Goal: Transaction & Acquisition: Purchase product/service

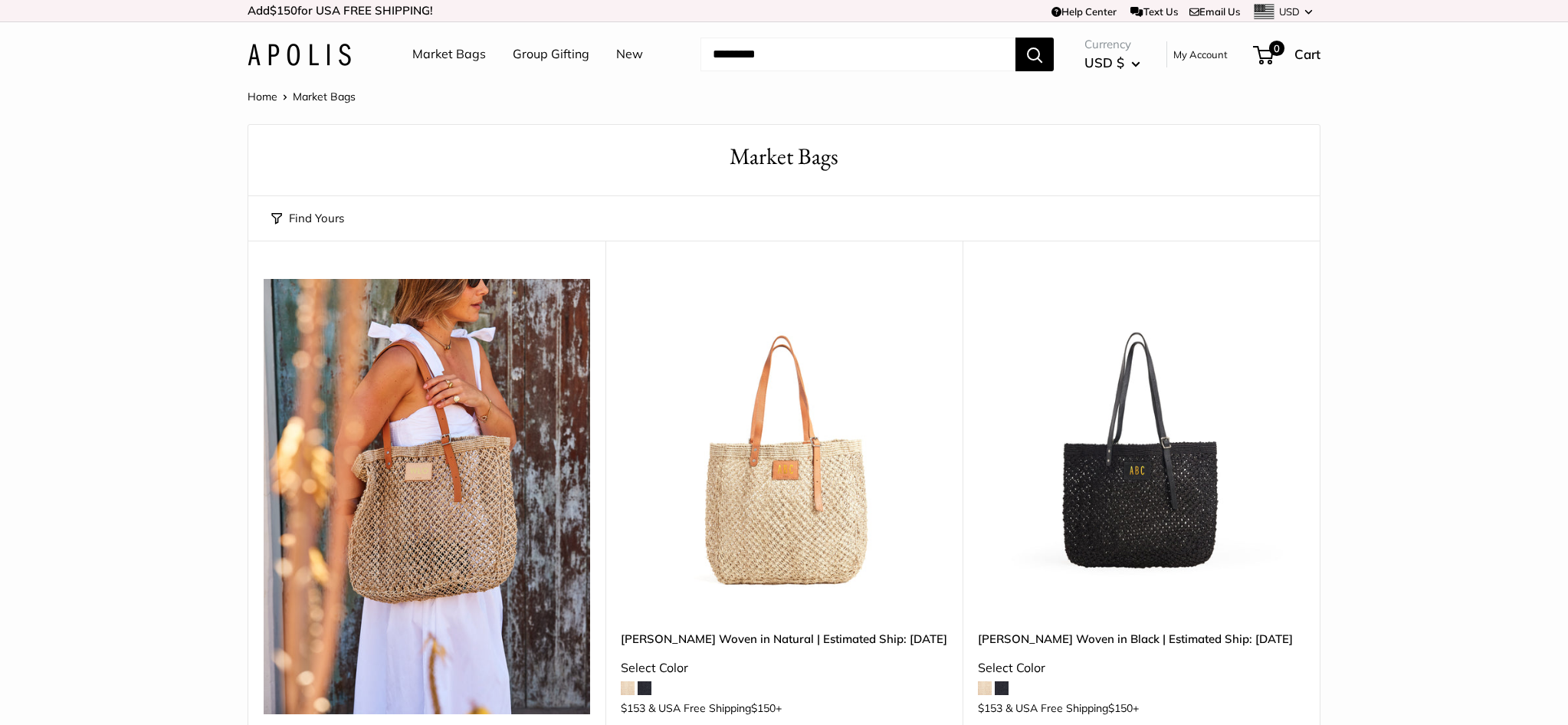
click at [768, 51] on input "Search..." at bounding box center [858, 54] width 315 height 33
type input "*"
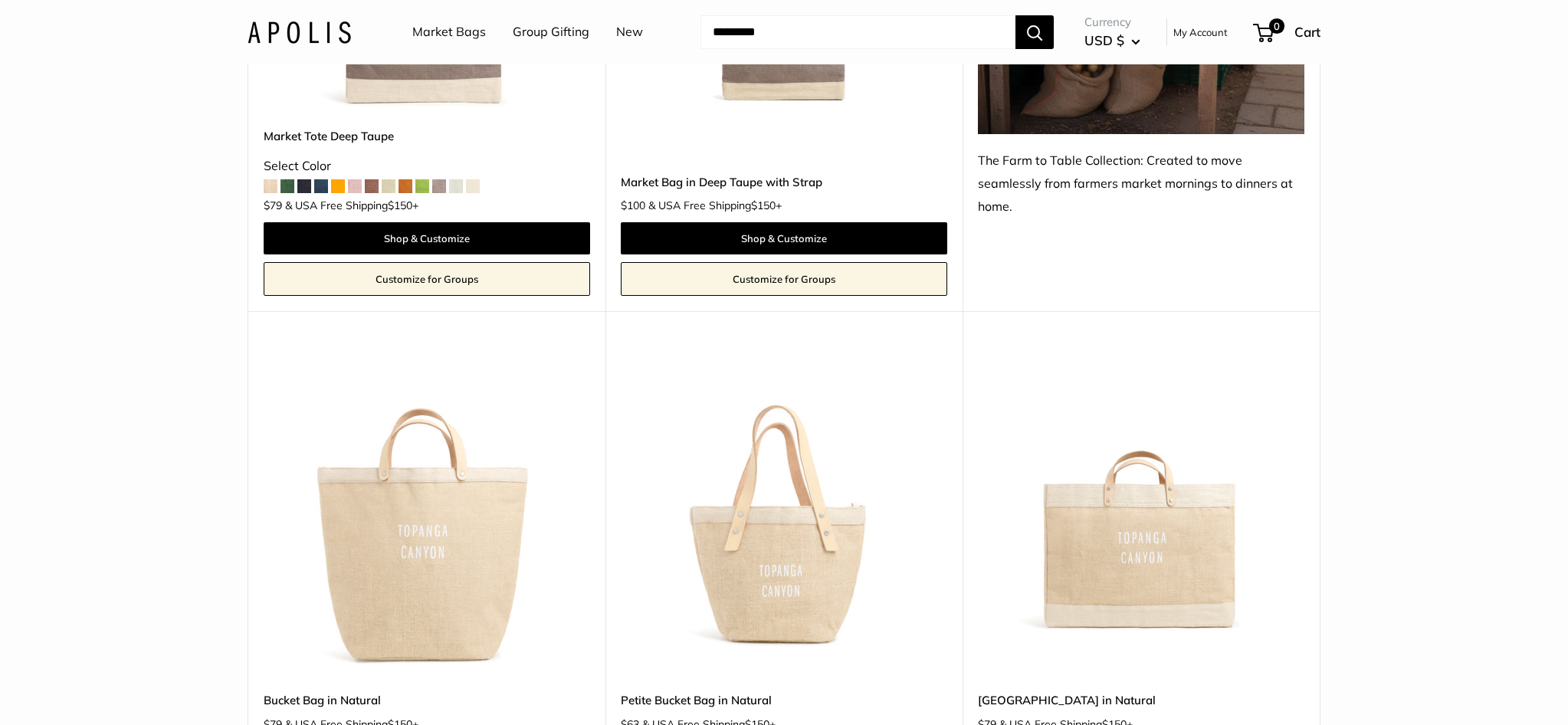
scroll to position [4489, 0]
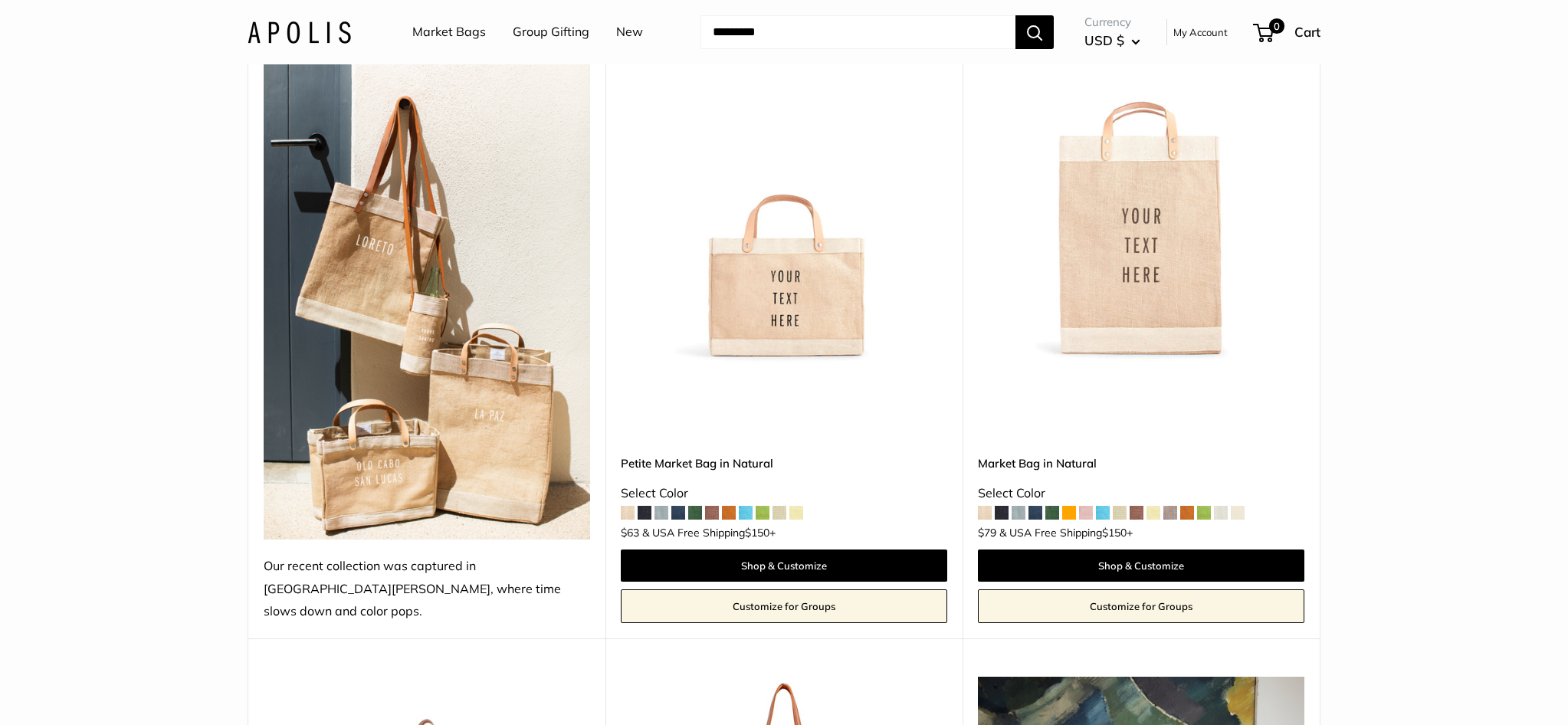
scroll to position [822, 0]
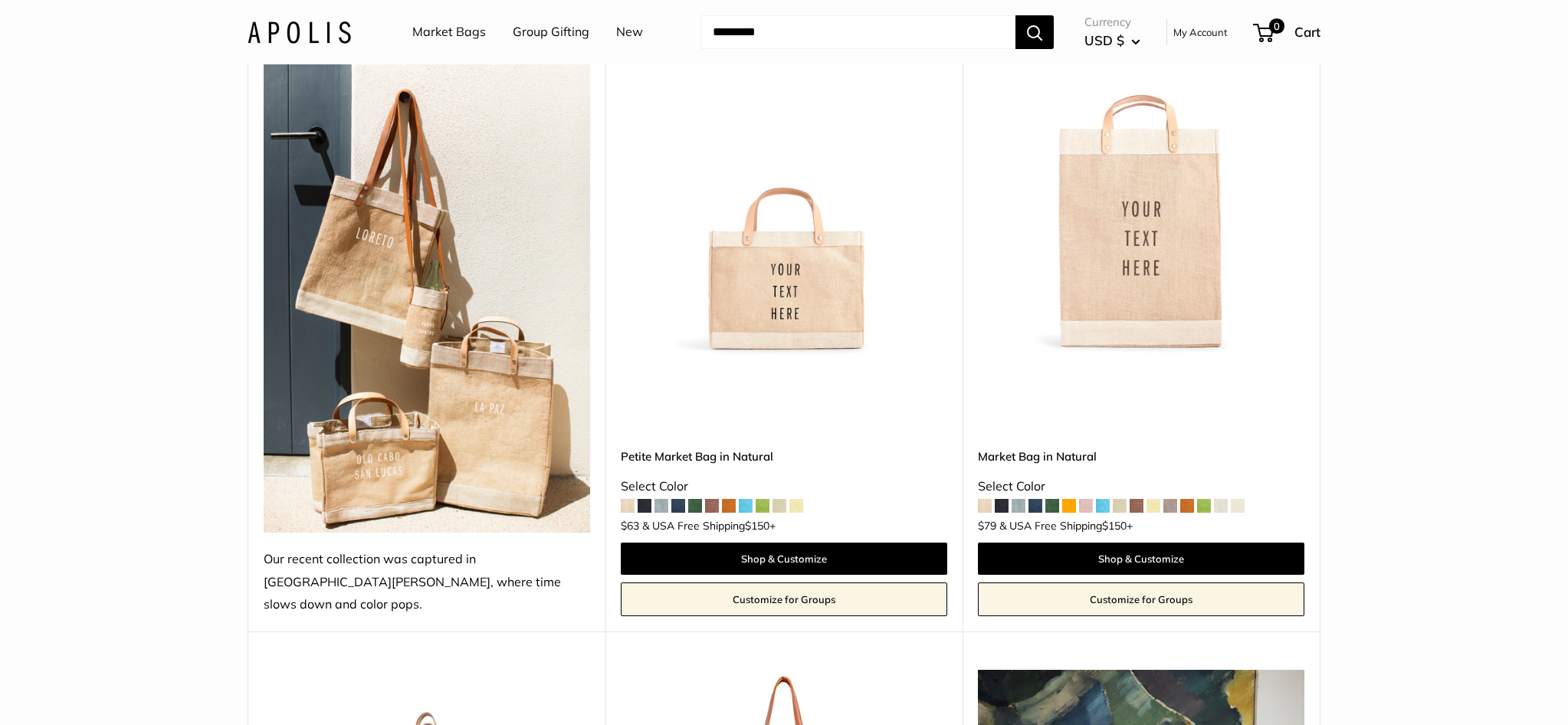
click at [388, 460] on img at bounding box center [427, 281] width 326 height 503
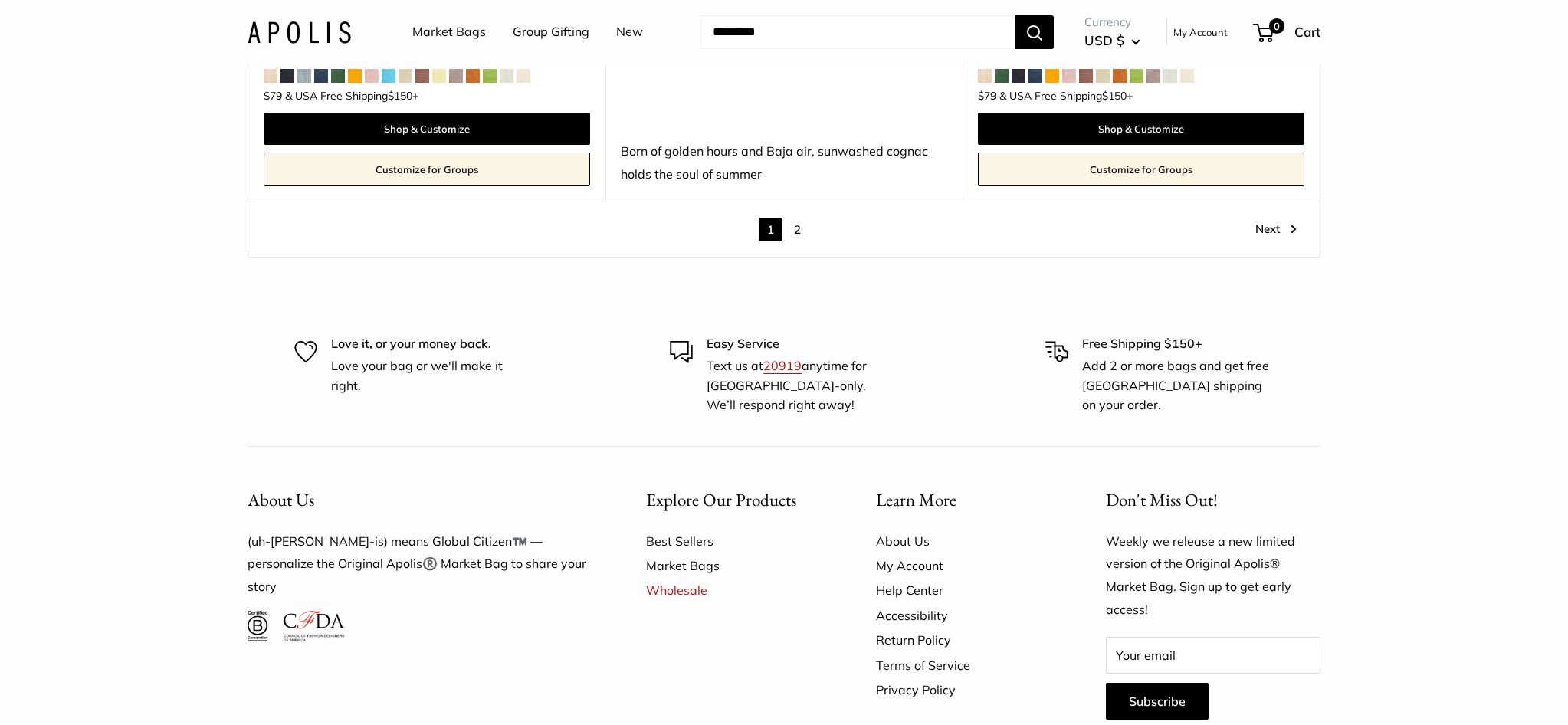
scroll to position [9066, 0]
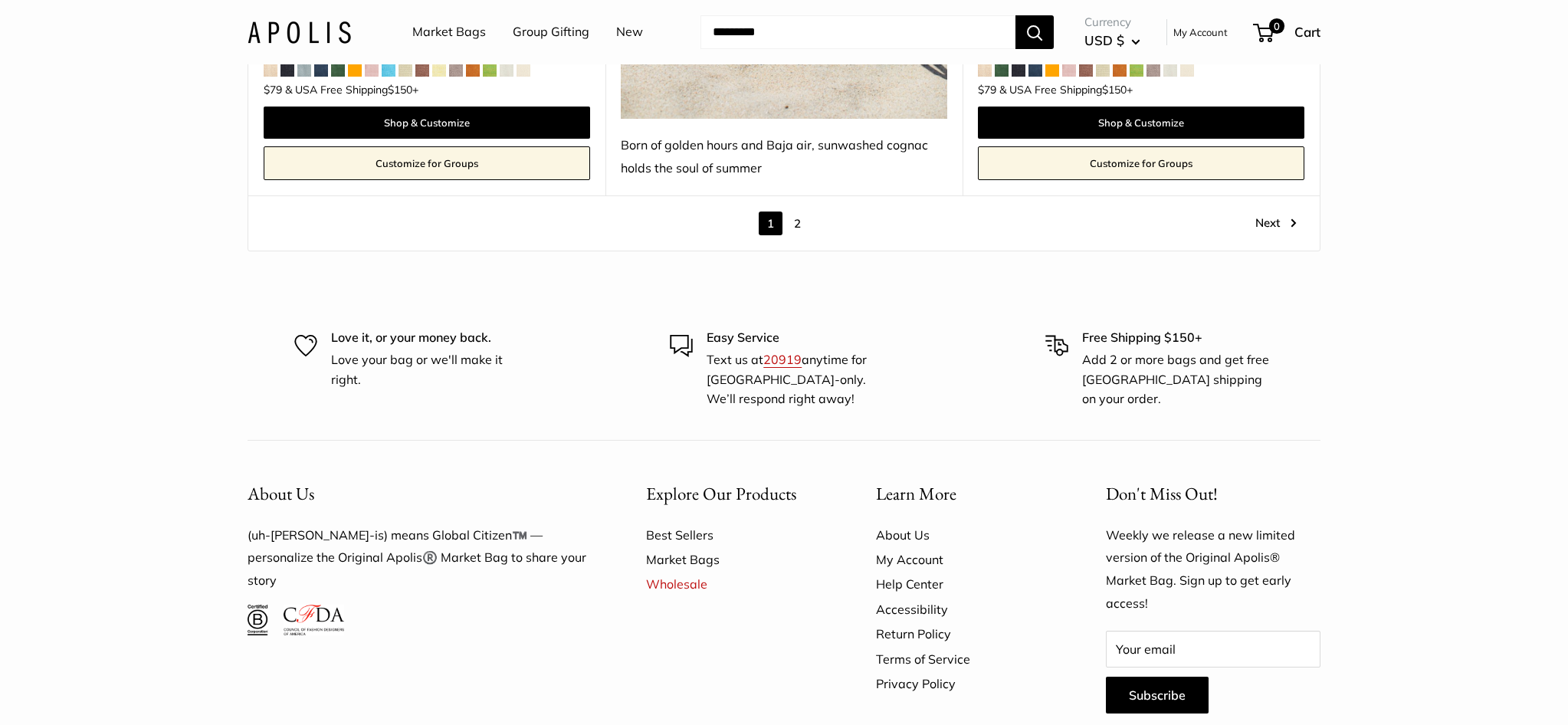
click at [802, 217] on link "2" at bounding box center [798, 223] width 24 height 24
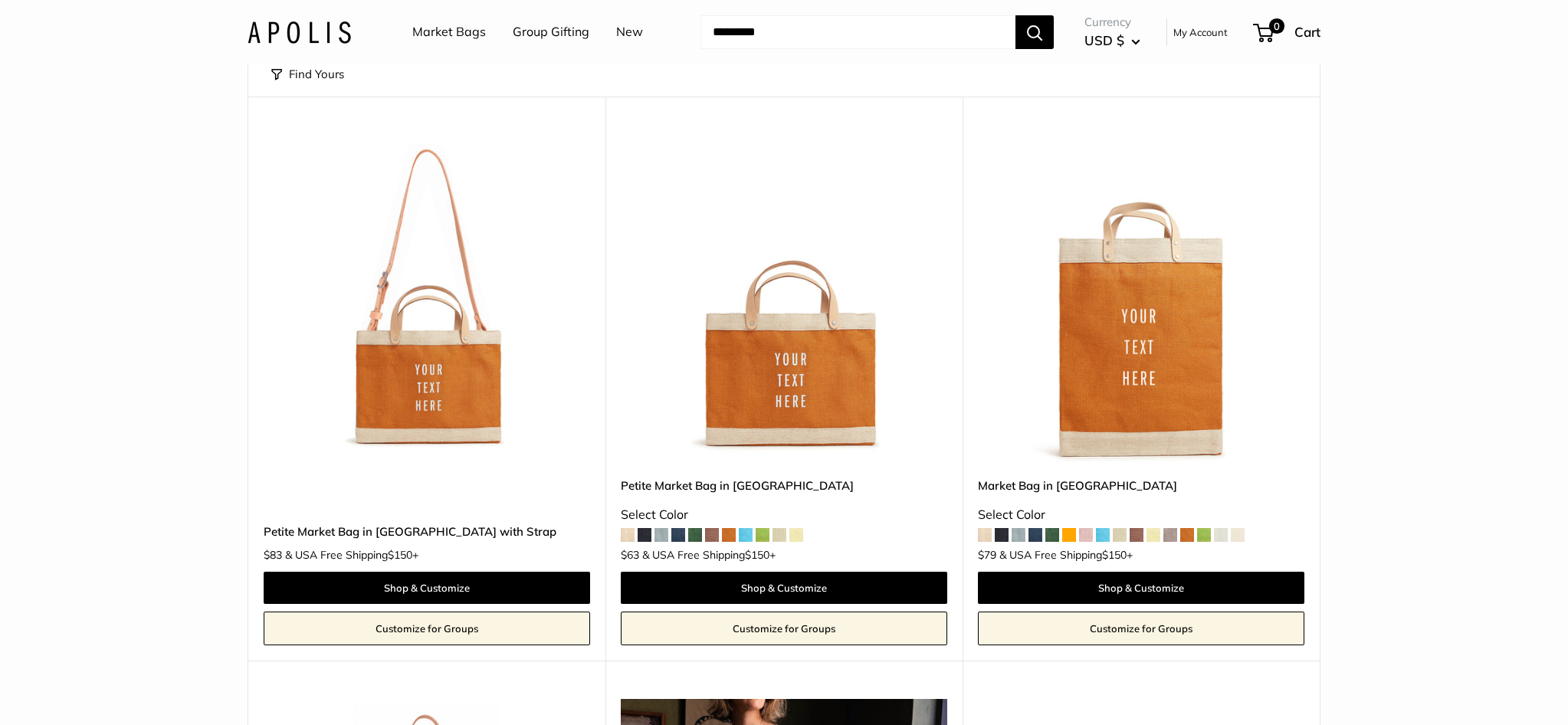
scroll to position [144, 1]
click at [802, 583] on link "Shop & Customize" at bounding box center [784, 587] width 326 height 32
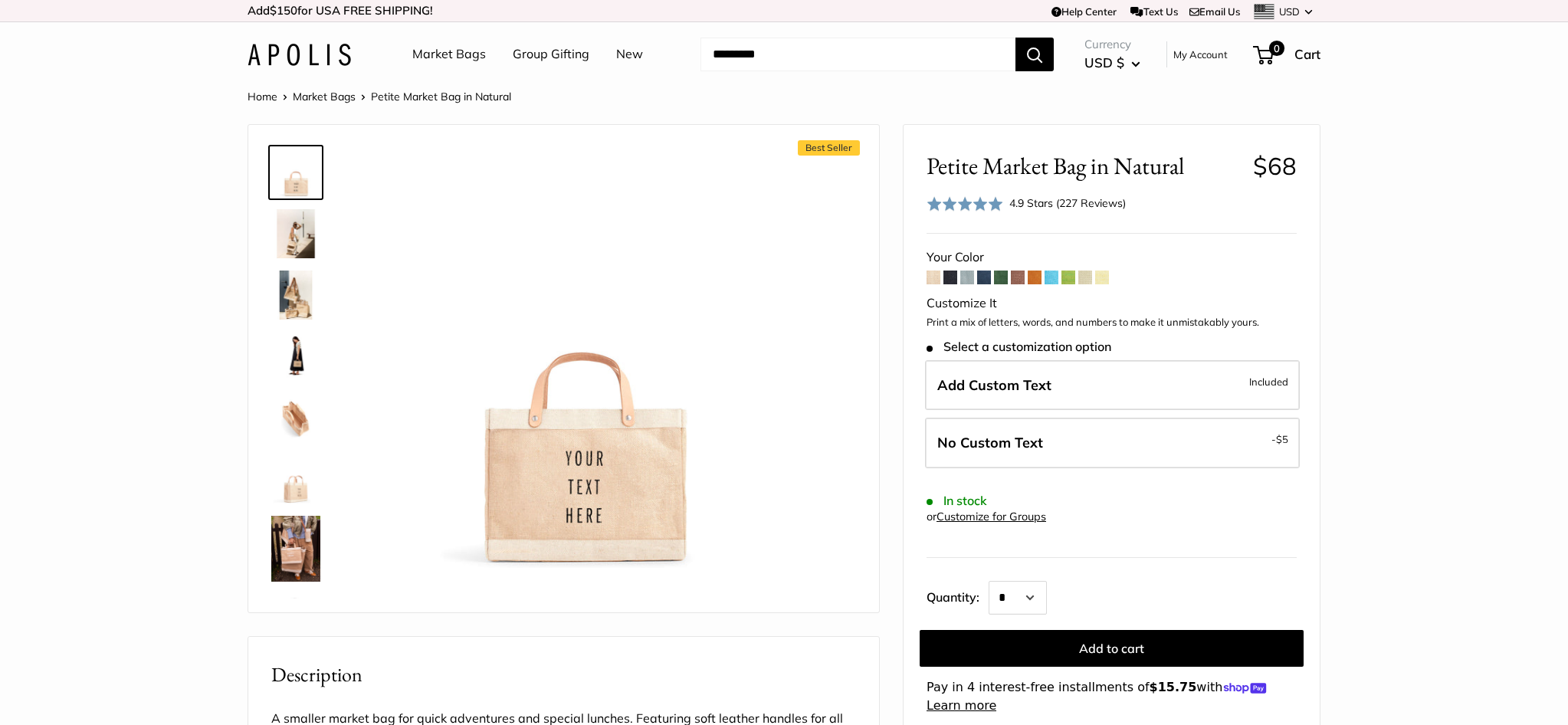
click at [1090, 275] on span at bounding box center [1086, 277] width 14 height 14
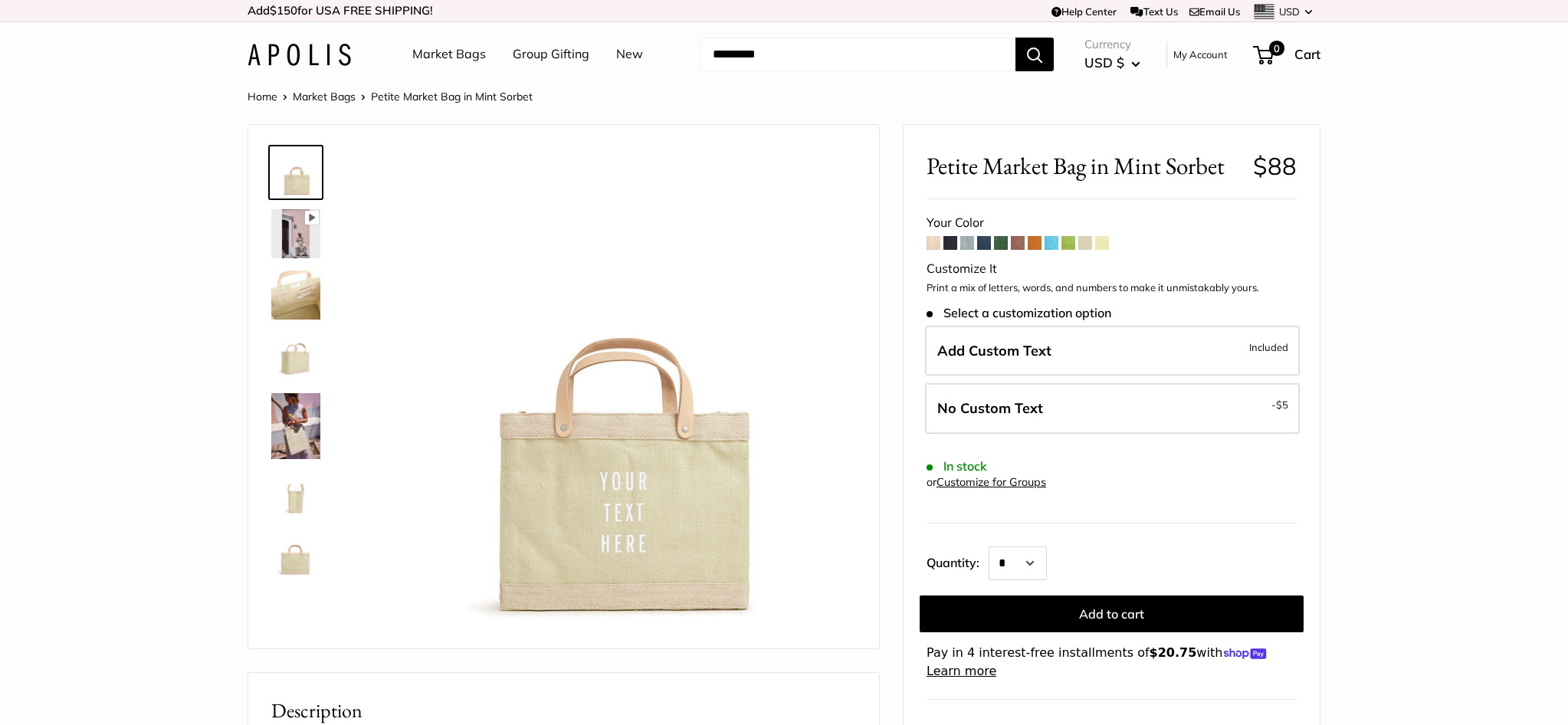
click at [1101, 241] on span at bounding box center [1102, 243] width 14 height 14
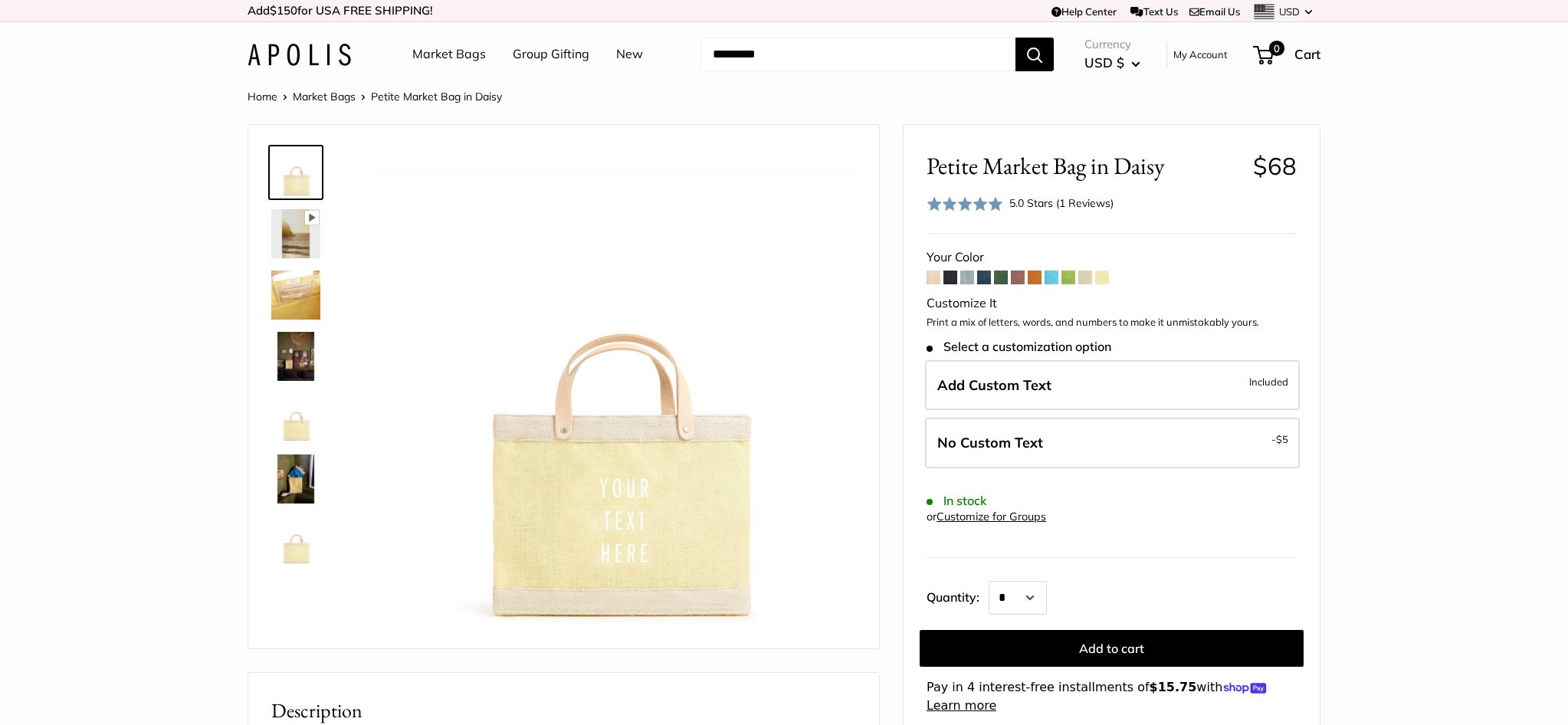
click at [931, 276] on span at bounding box center [934, 277] width 14 height 14
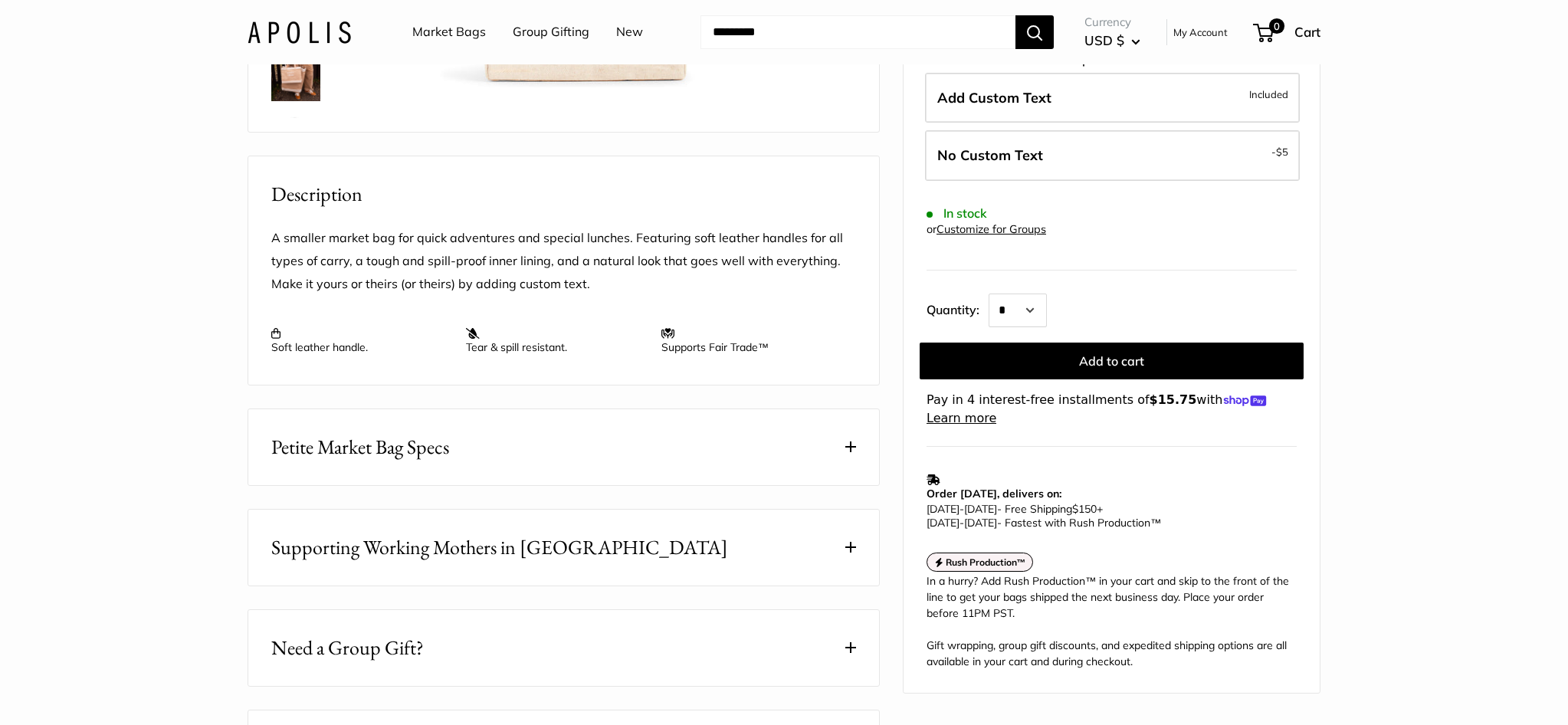
scroll to position [482, 0]
click at [855, 451] on span at bounding box center [851, 445] width 11 height 11
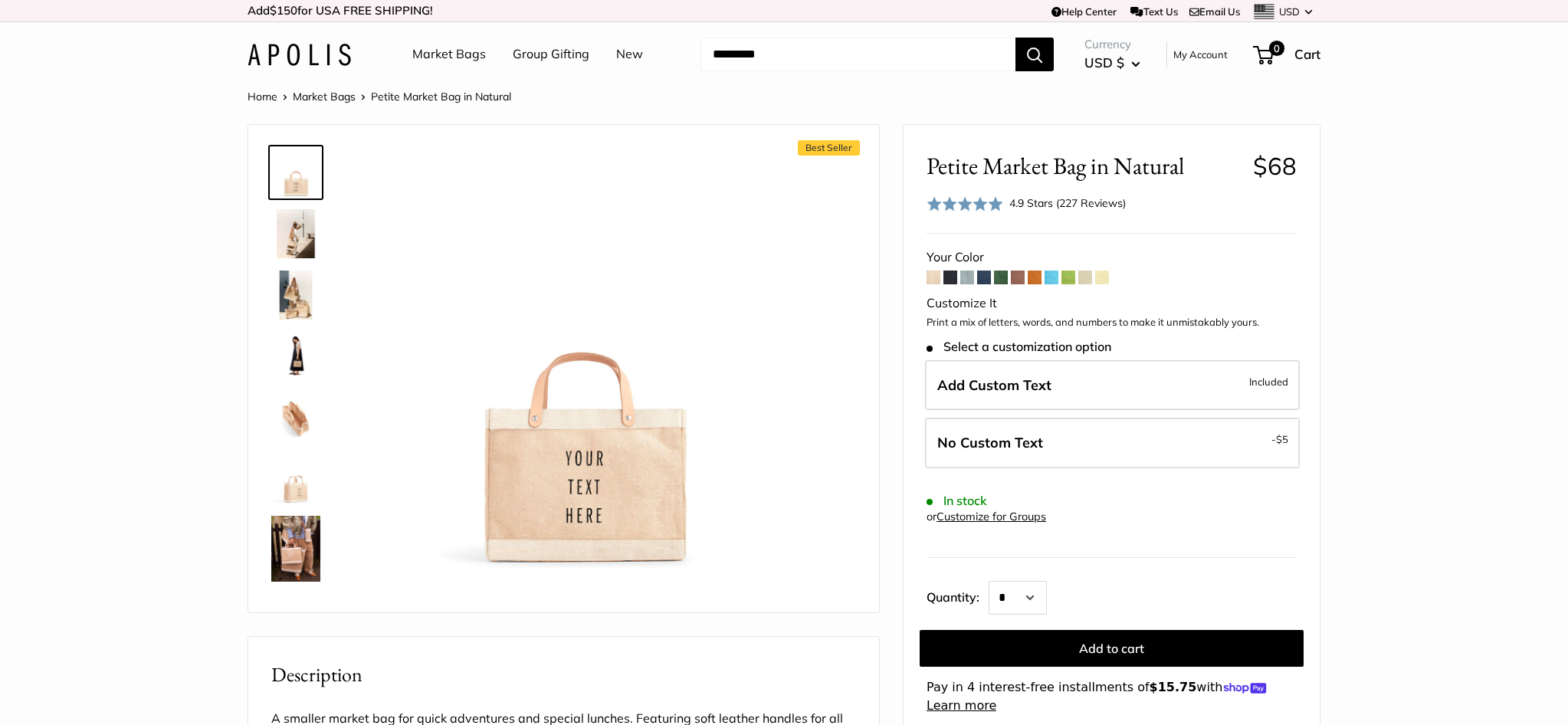
scroll to position [0, 0]
drag, startPoint x: 930, startPoint y: 159, endPoint x: 1200, endPoint y: 172, distance: 270.3
click at [1200, 172] on span "Petite Market Bag in Natural" at bounding box center [1084, 166] width 315 height 28
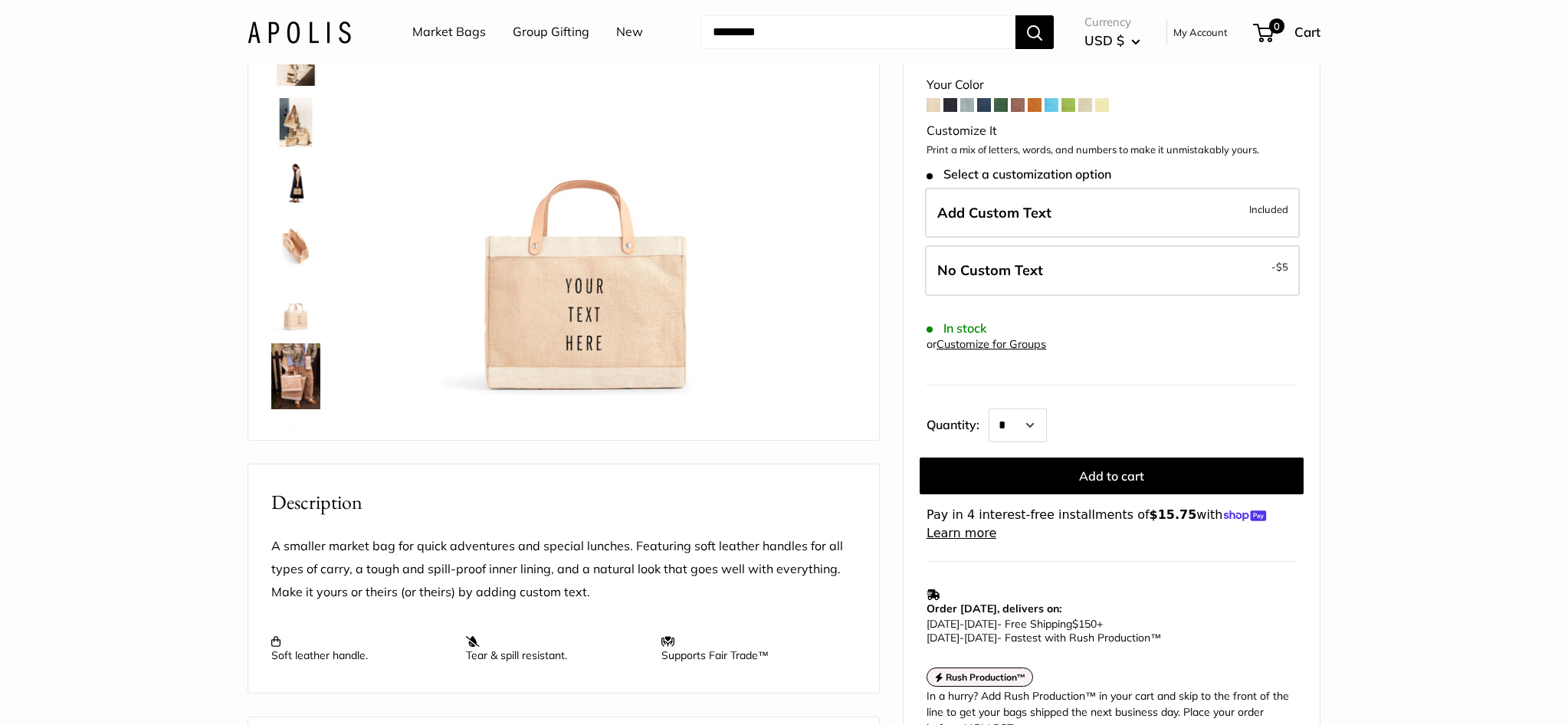
scroll to position [174, 0]
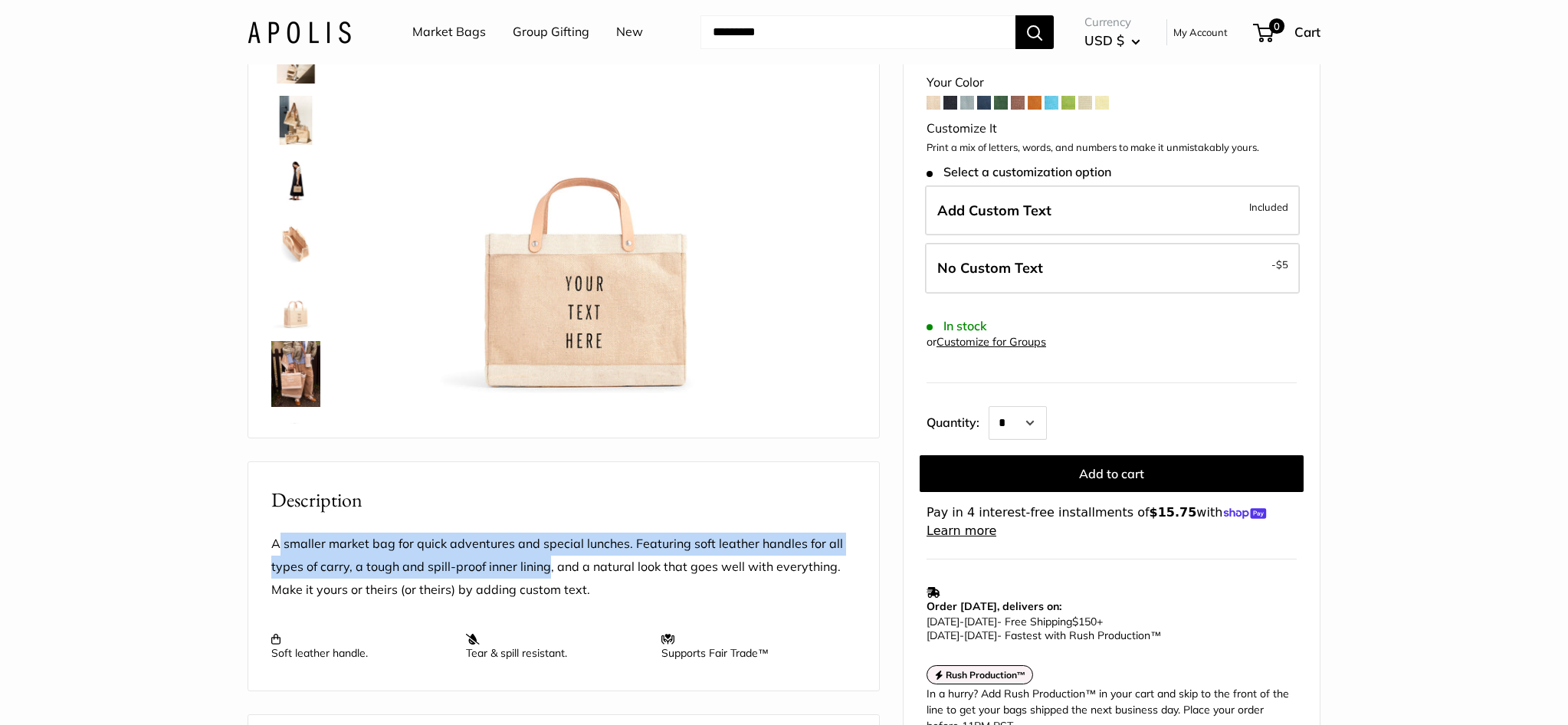
drag, startPoint x: 277, startPoint y: 555, endPoint x: 549, endPoint y: 581, distance: 273.2
click at [549, 581] on p "A smaller market bag for quick adventures and special lunches. Featuring soft l…" at bounding box center [563, 567] width 585 height 69
copy p "smaller market bag for quick adventures and special lunches. Featuring soft lea…"
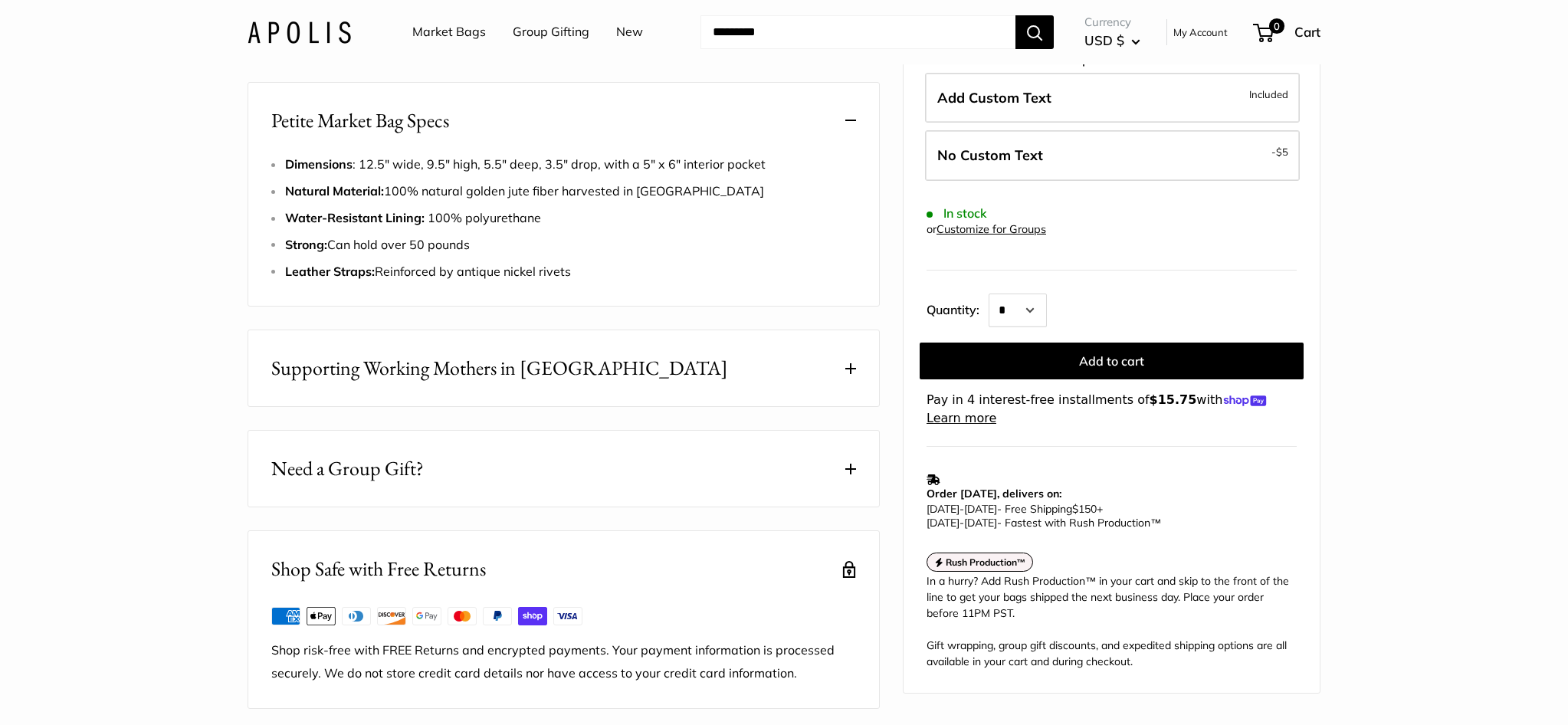
scroll to position [808, 0]
click at [854, 372] on span at bounding box center [851, 368] width 11 height 11
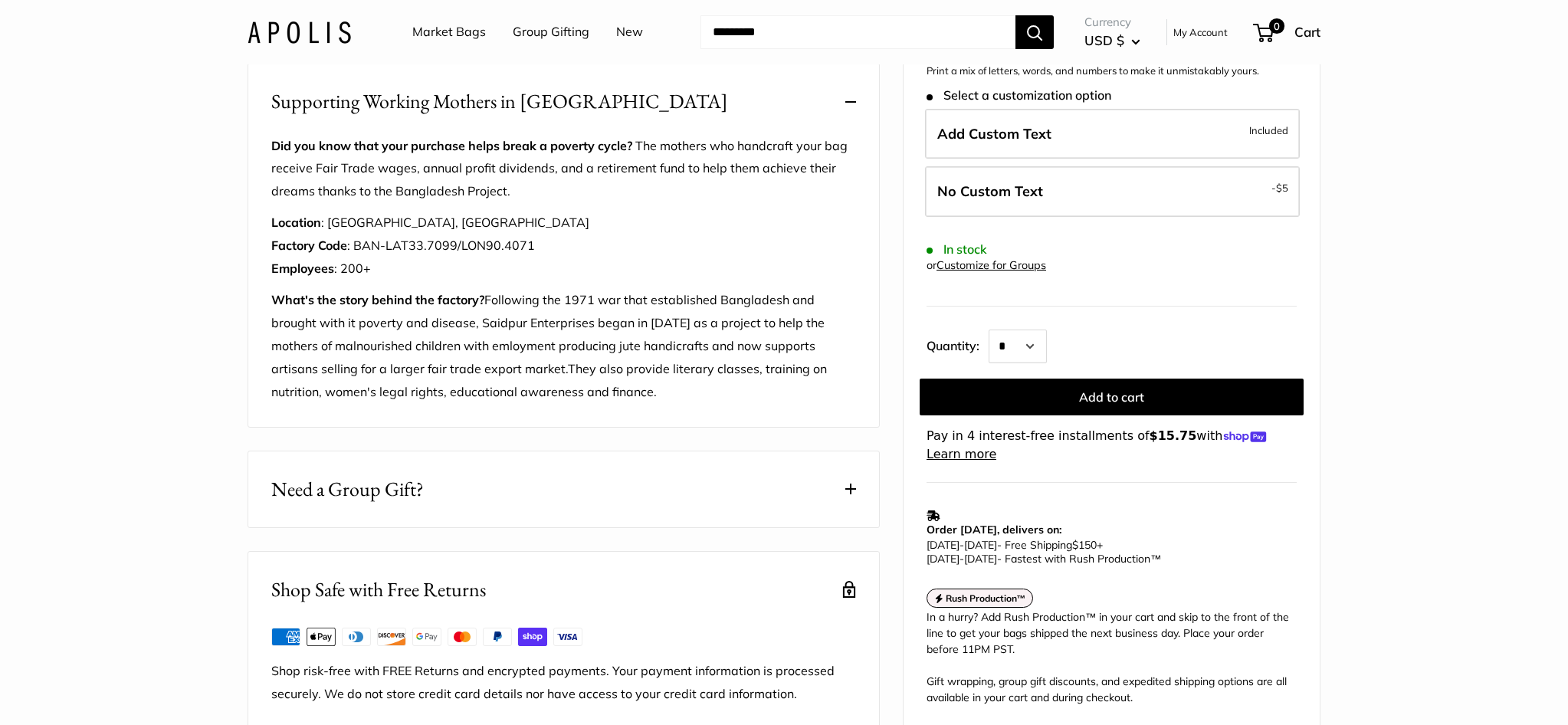
scroll to position [1074, 0]
